Goal: Task Accomplishment & Management: Use online tool/utility

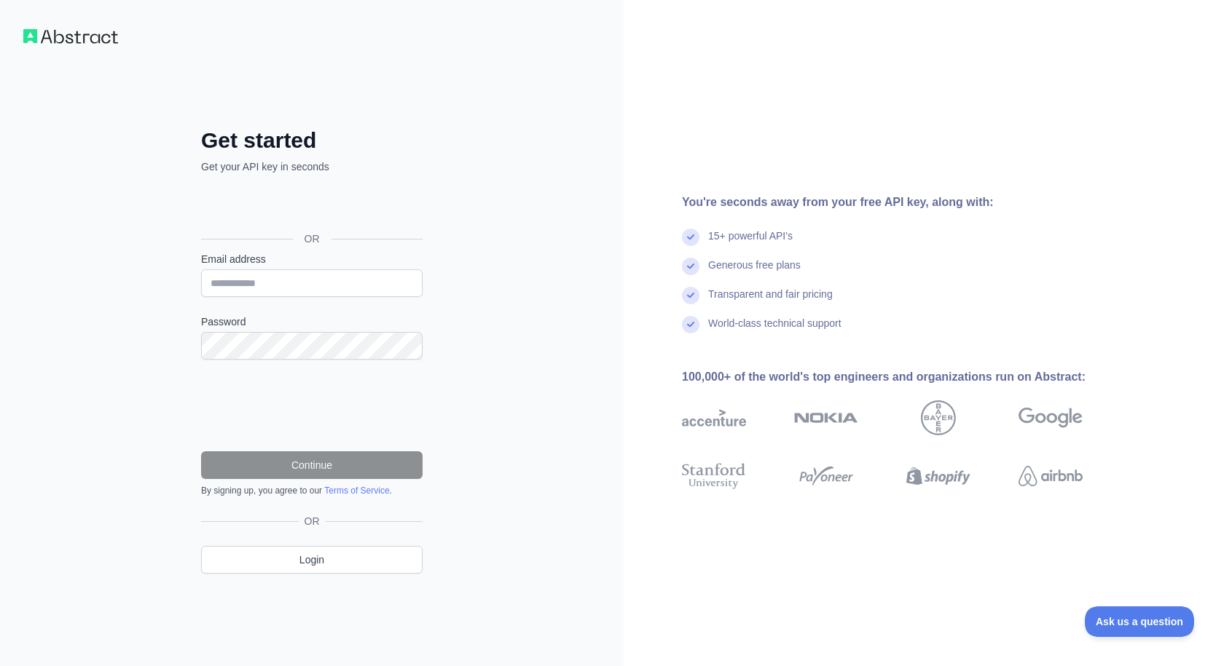
click at [410, 412] on div "Get started Get your API key in seconds OR Email address Password Continue By s…" at bounding box center [612, 333] width 1224 height 666
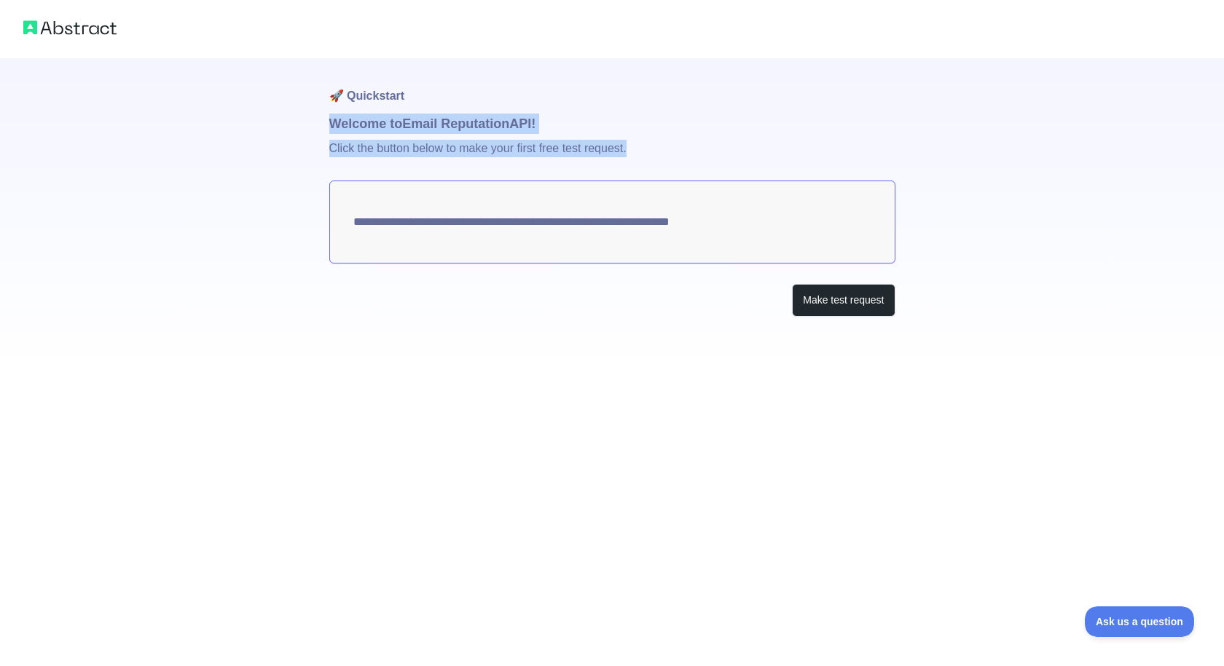
drag, startPoint x: 332, startPoint y: 127, endPoint x: 688, endPoint y: 189, distance: 360.8
click at [684, 189] on div "**********" at bounding box center [612, 216] width 566 height 317
click at [745, 149] on p "Click the button below to make your first free test request." at bounding box center [612, 157] width 566 height 47
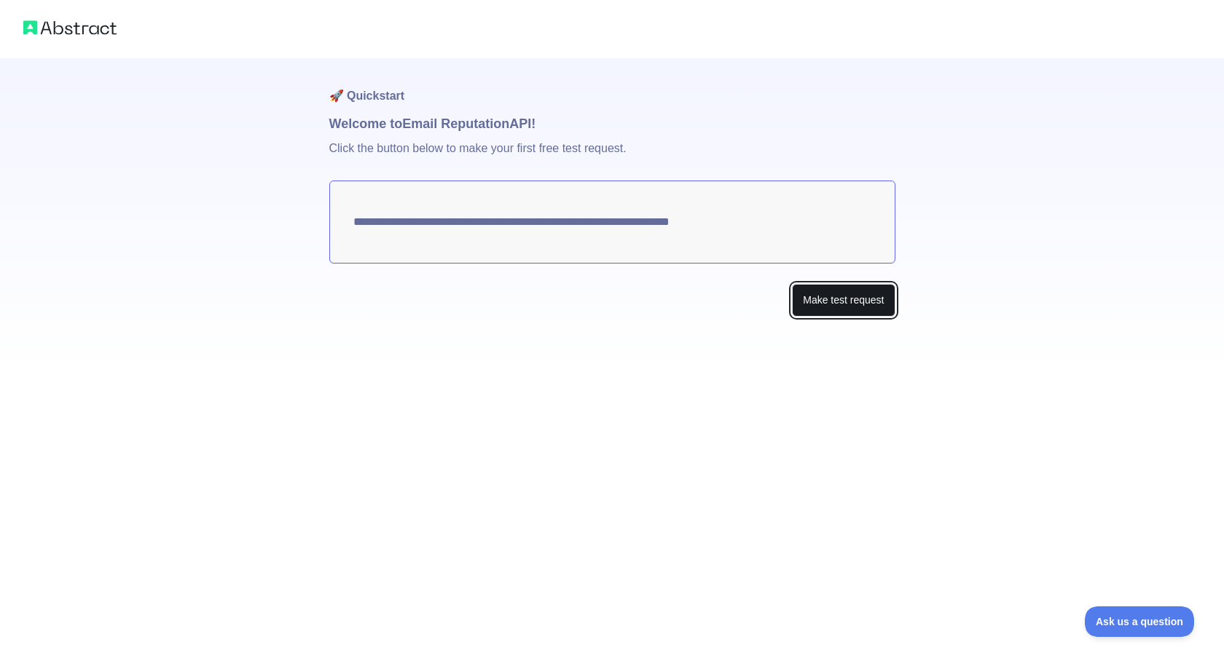
click at [834, 305] on button "Make test request" at bounding box center [843, 300] width 103 height 33
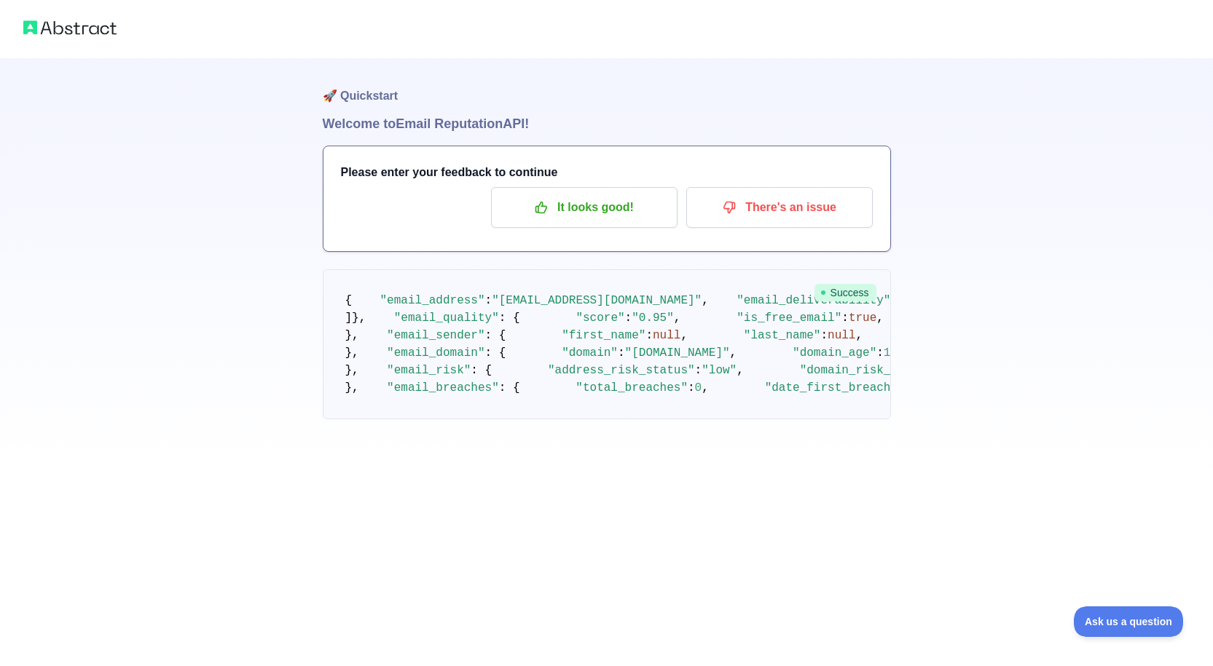
scroll to position [146, 0]
drag, startPoint x: 395, startPoint y: 208, endPoint x: 651, endPoint y: 308, distance: 274.7
click at [651, 308] on pre "{ "email_address" : "[EMAIL_ADDRESS][DOMAIN_NAME]" , "email_deliverability" : {…" at bounding box center [607, 344] width 568 height 150
drag, startPoint x: 395, startPoint y: 240, endPoint x: 611, endPoint y: 258, distance: 217.1
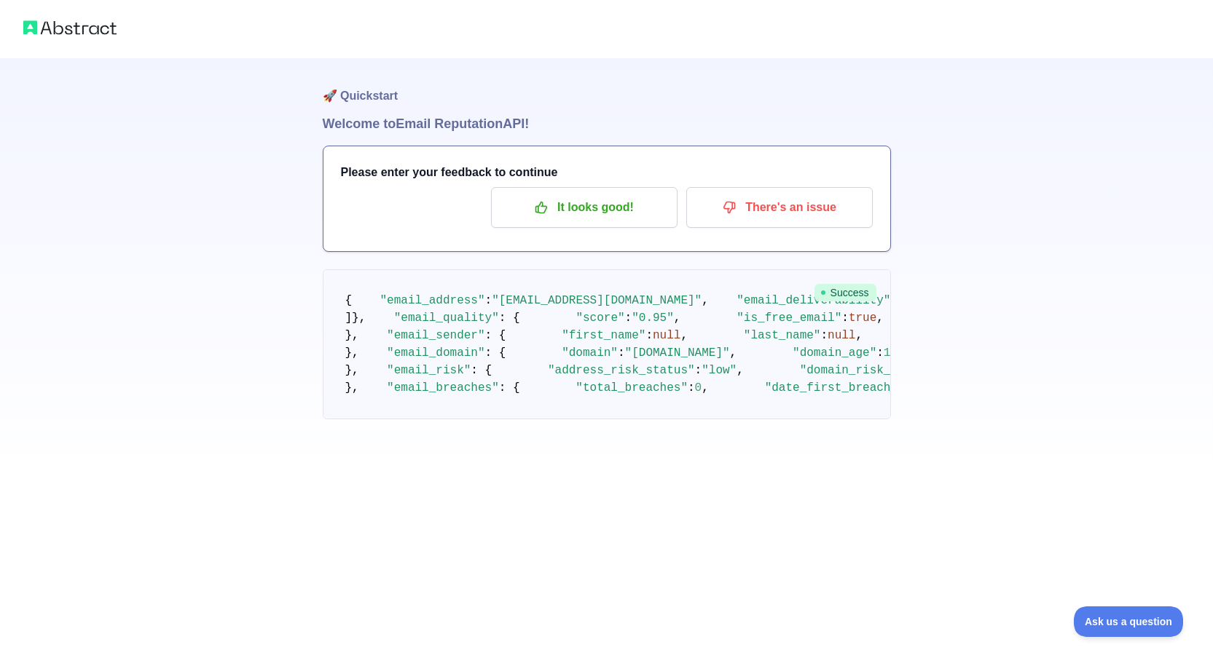
click at [588, 269] on pre "{ "email_address" : "[EMAIL_ADDRESS][DOMAIN_NAME]" , "email_deliverability" : {…" at bounding box center [607, 344] width 568 height 150
click at [616, 269] on pre "{ "email_address" : "[EMAIL_ADDRESS][DOMAIN_NAME]" , "email_deliverability" : {…" at bounding box center [607, 344] width 568 height 150
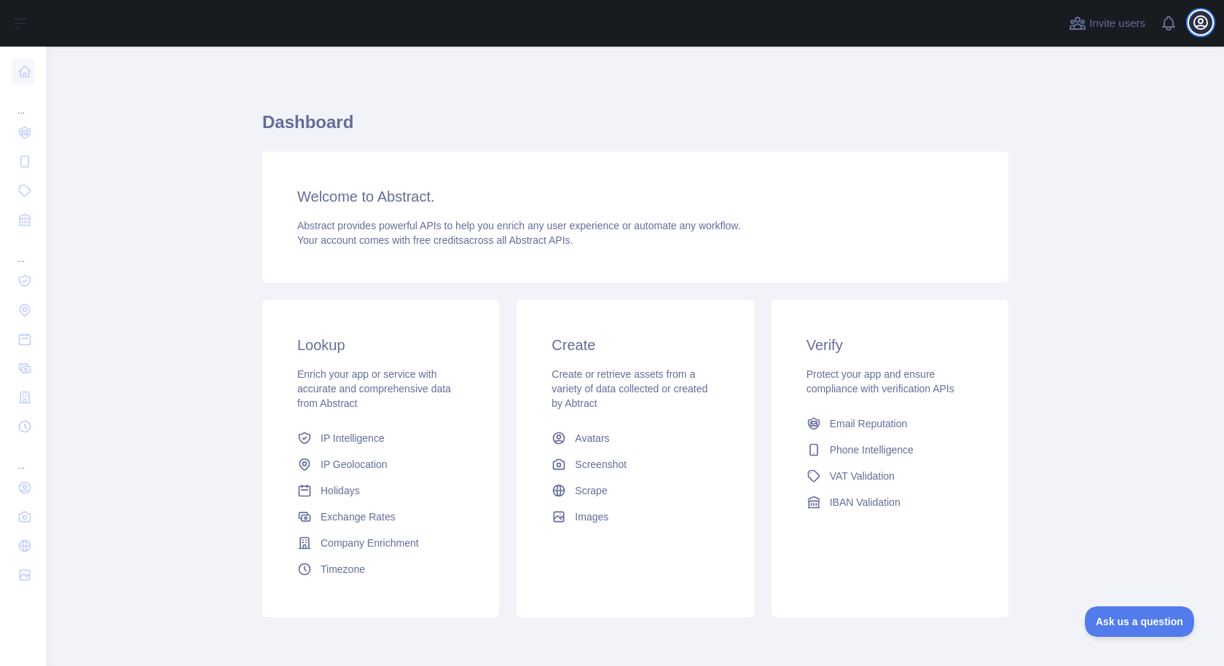
click at [1199, 24] on icon "button" at bounding box center [1200, 22] width 17 height 17
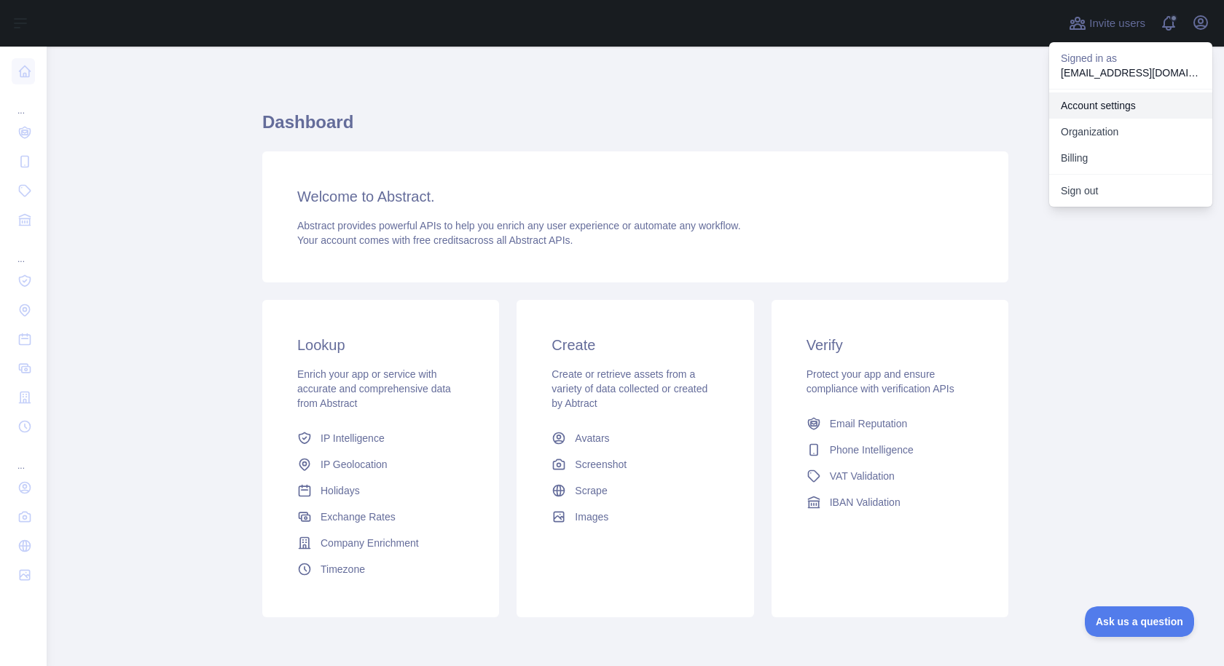
click at [1084, 103] on link "Account settings" at bounding box center [1130, 105] width 163 height 26
